Goal: Transaction & Acquisition: Purchase product/service

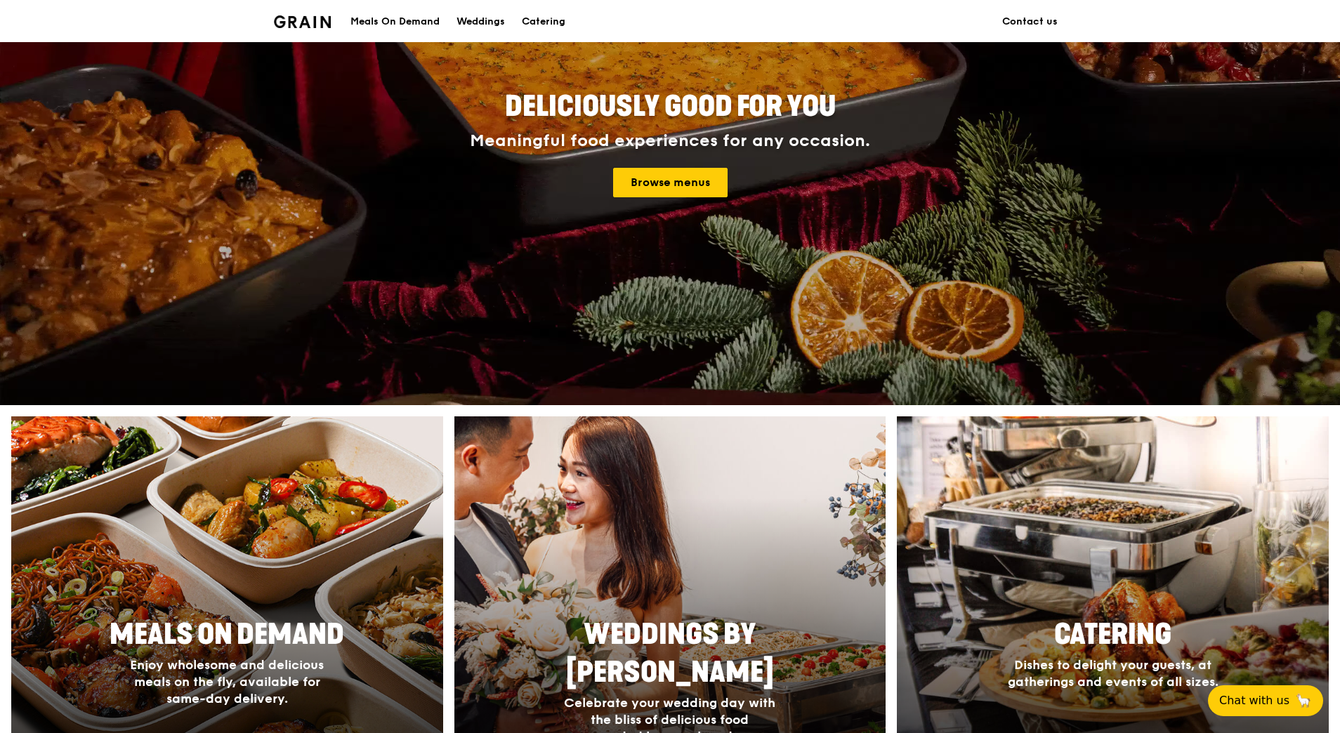
scroll to position [313, 0]
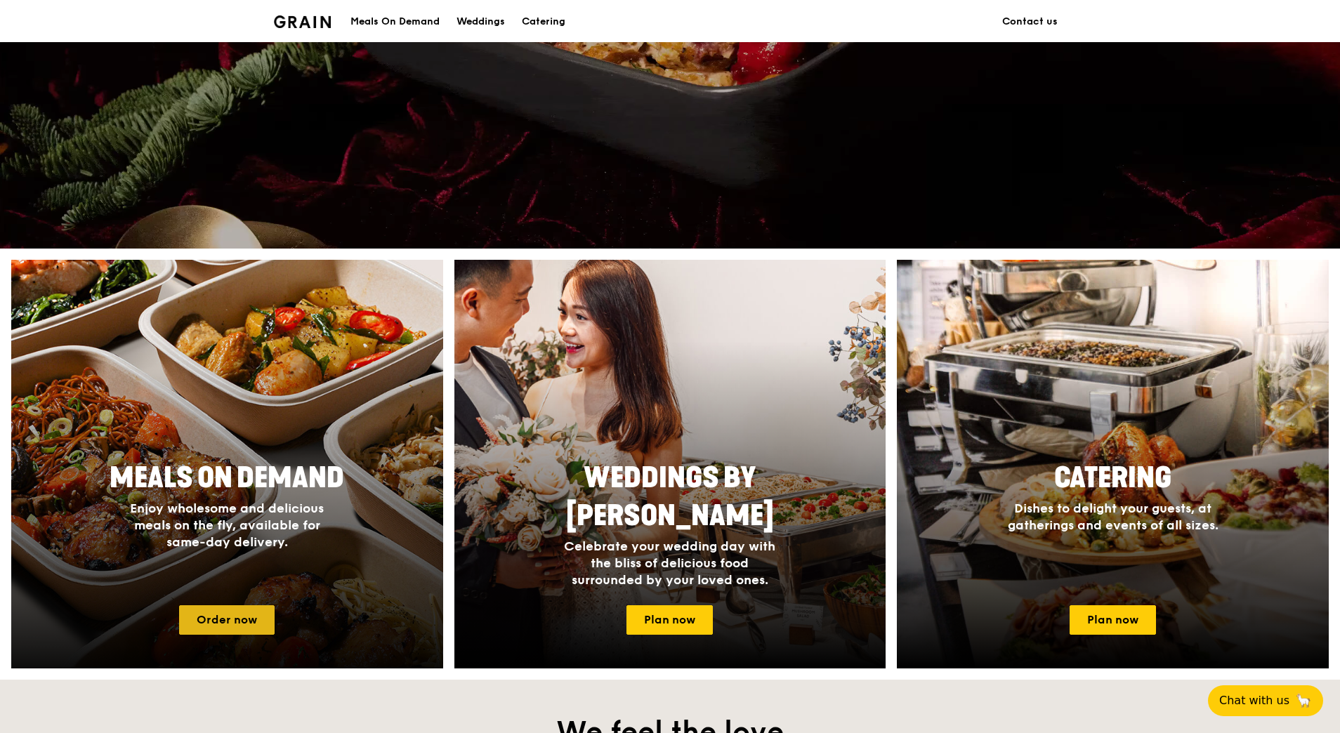
click at [228, 617] on link "Order now" at bounding box center [227, 620] width 96 height 30
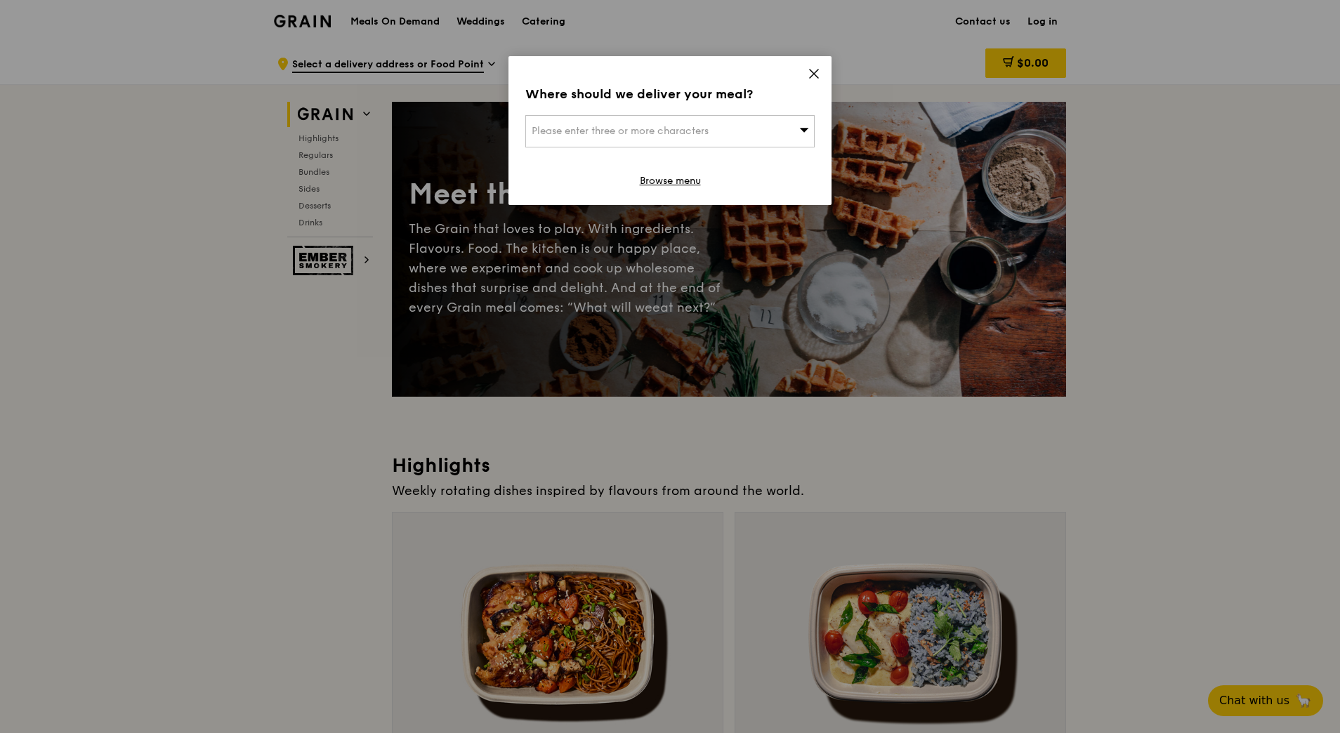
click at [818, 73] on icon at bounding box center [814, 73] width 13 height 13
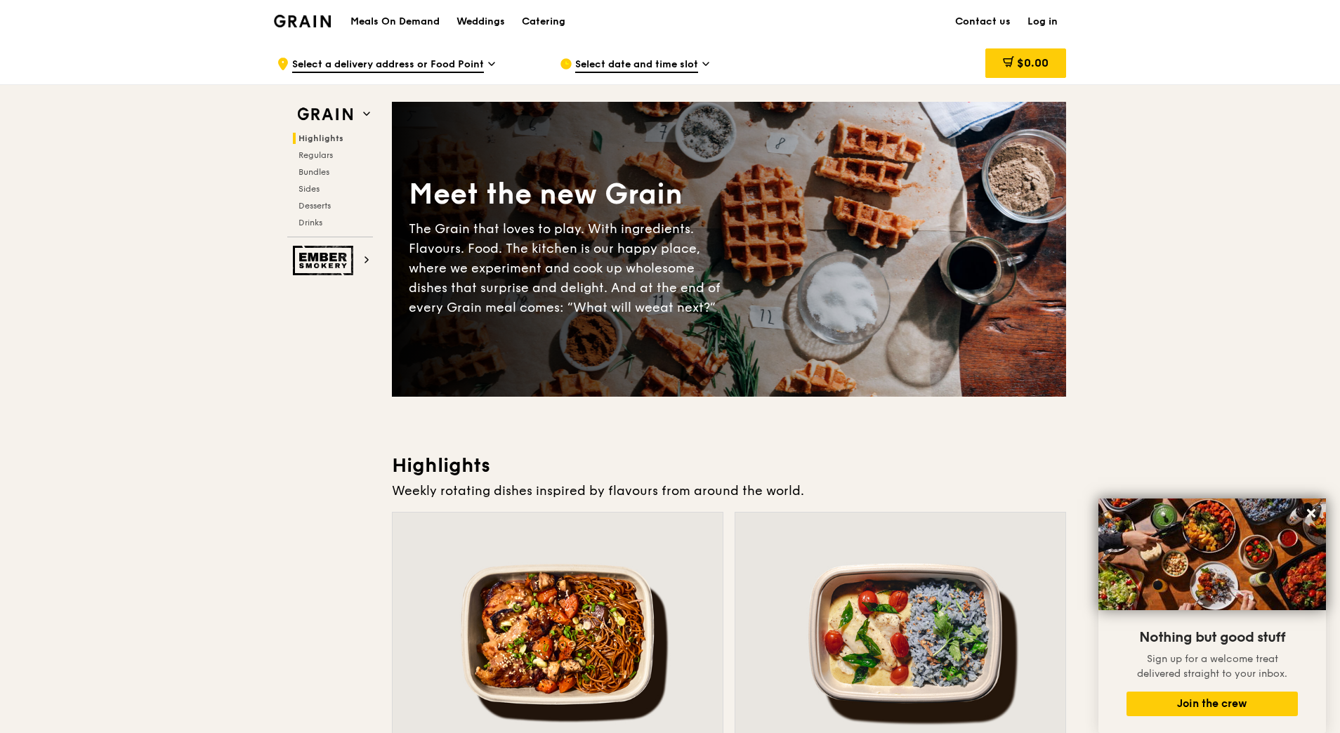
click at [692, 69] on span "Select date and time slot" at bounding box center [636, 65] width 123 height 15
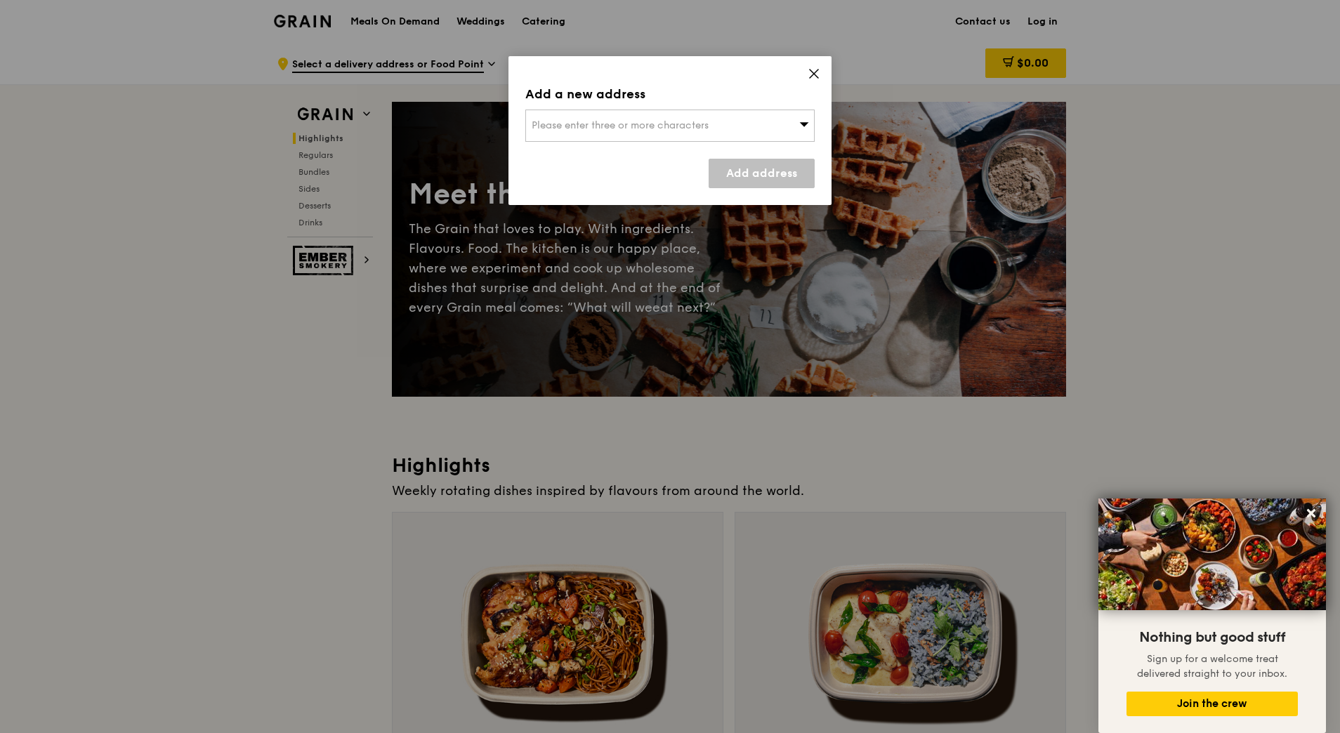
click at [753, 135] on div "Please enter three or more characters" at bounding box center [669, 126] width 289 height 32
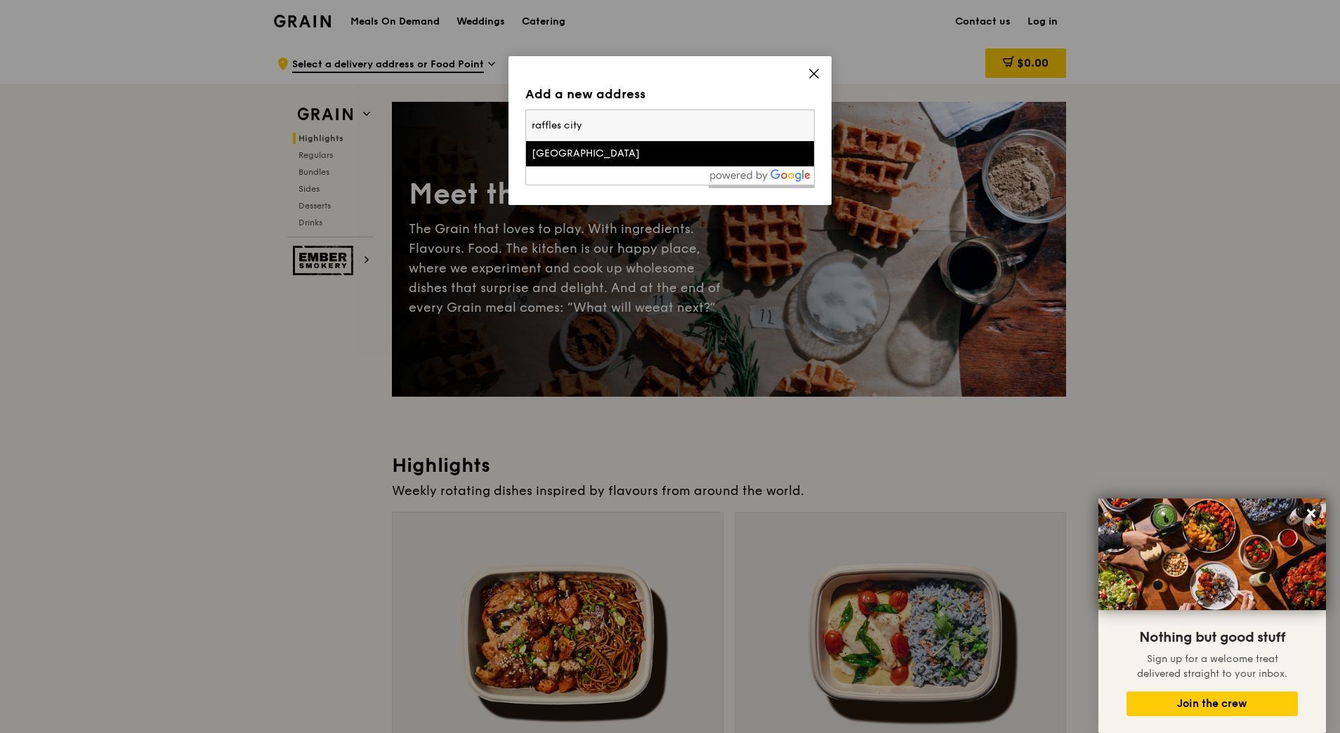
type input "raffles city"
click at [608, 151] on div "[GEOGRAPHIC_DATA]" at bounding box center [636, 154] width 208 height 14
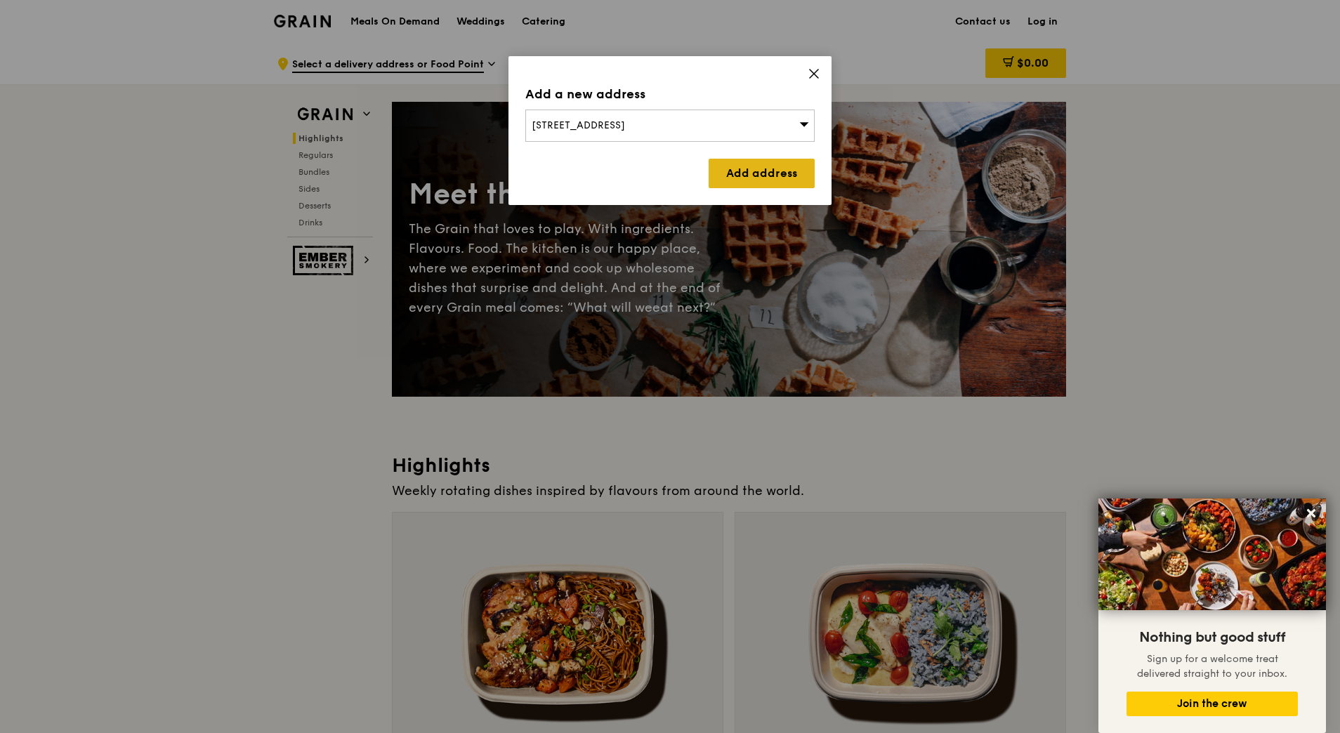
click at [763, 169] on link "Add address" at bounding box center [762, 174] width 106 height 30
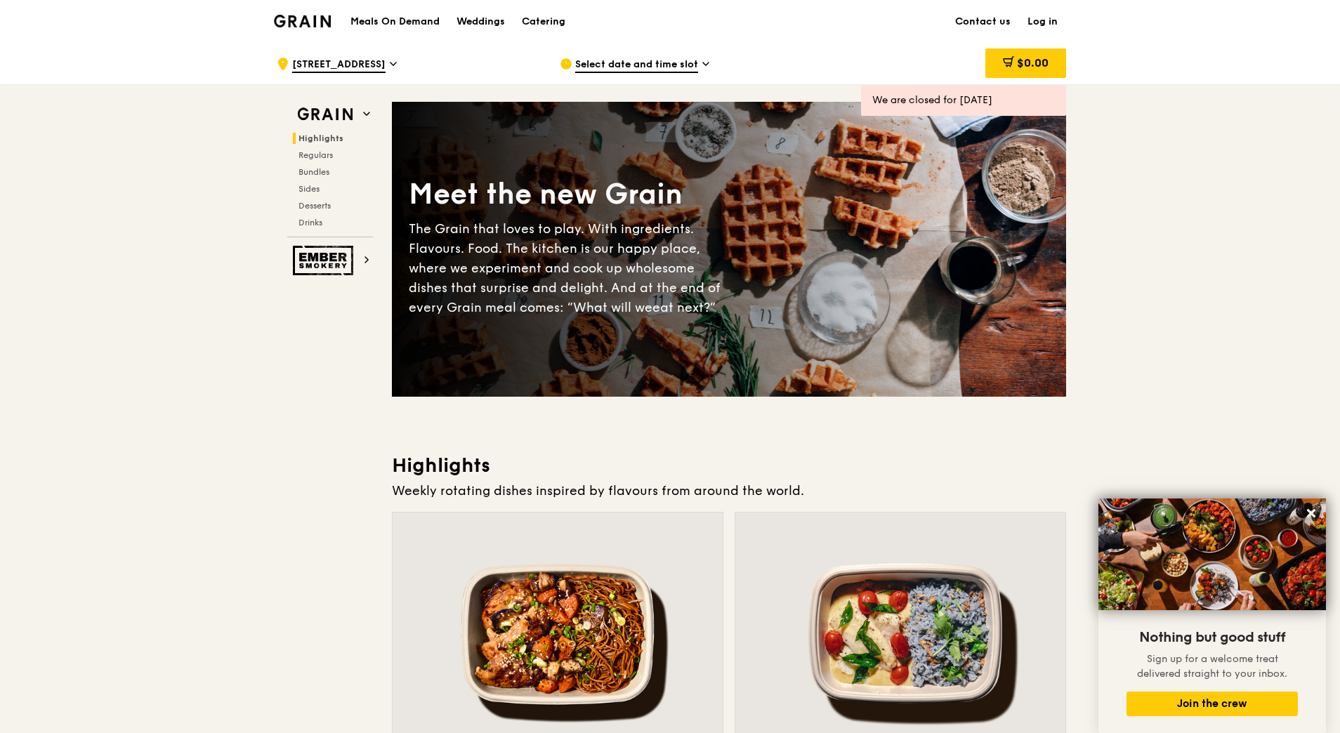
click at [702, 65] on icon at bounding box center [705, 64] width 7 height 13
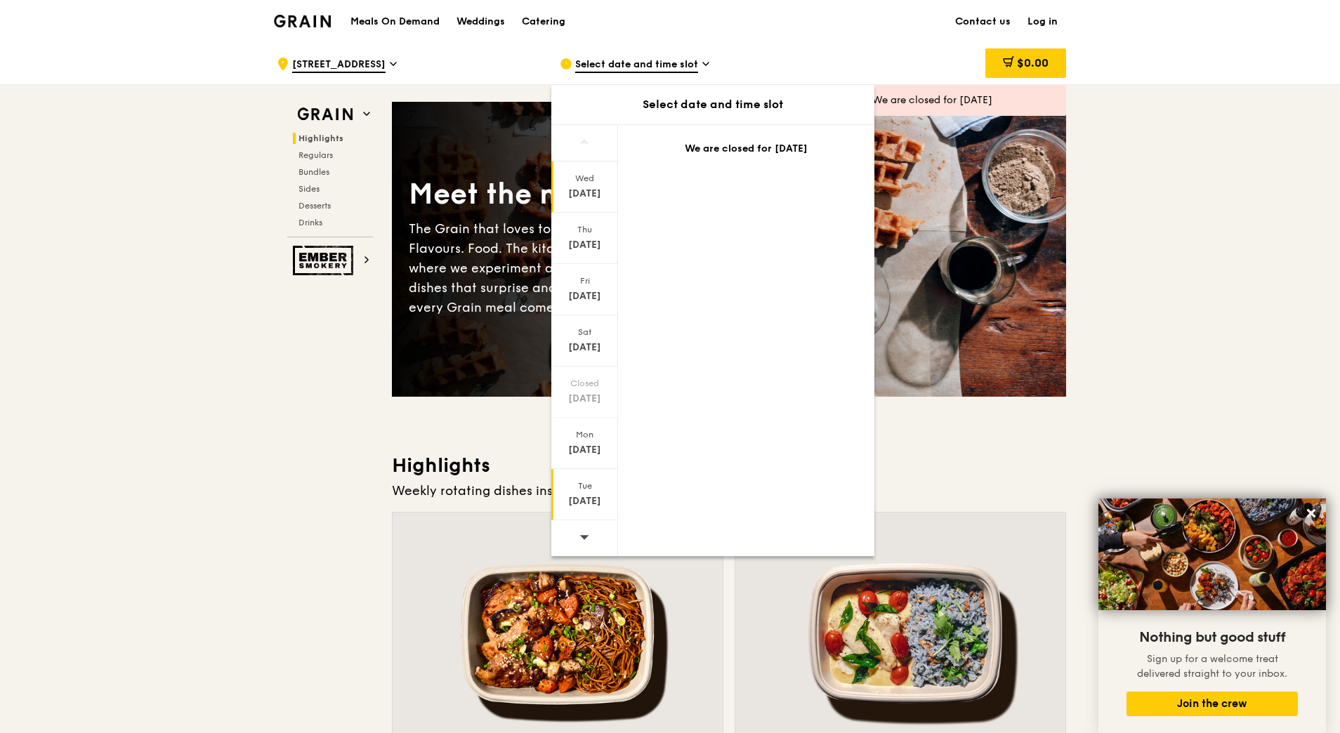
click at [579, 506] on div "[DATE]" at bounding box center [585, 502] width 63 height 14
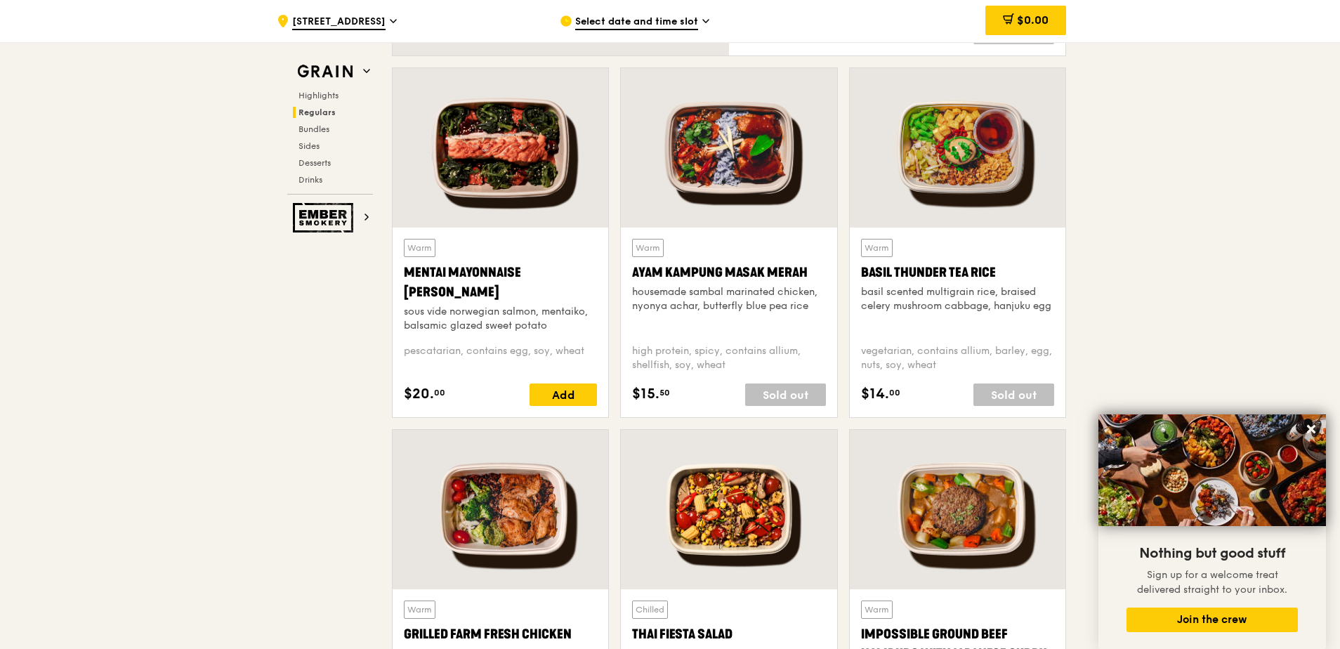
scroll to position [1177, 0]
